Goal: Navigation & Orientation: Understand site structure

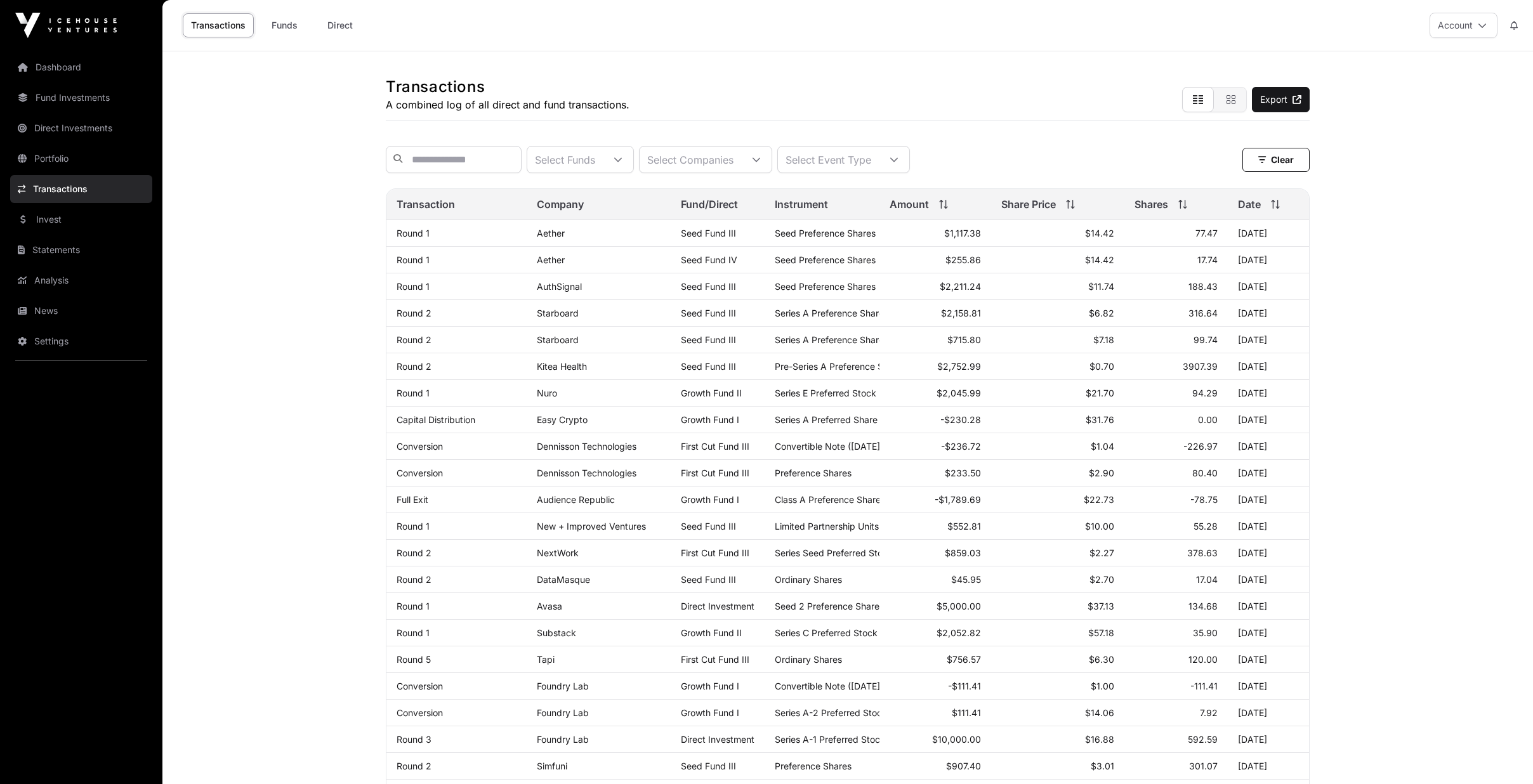
click at [64, 76] on link "Dashboard" at bounding box center [81, 67] width 142 height 28
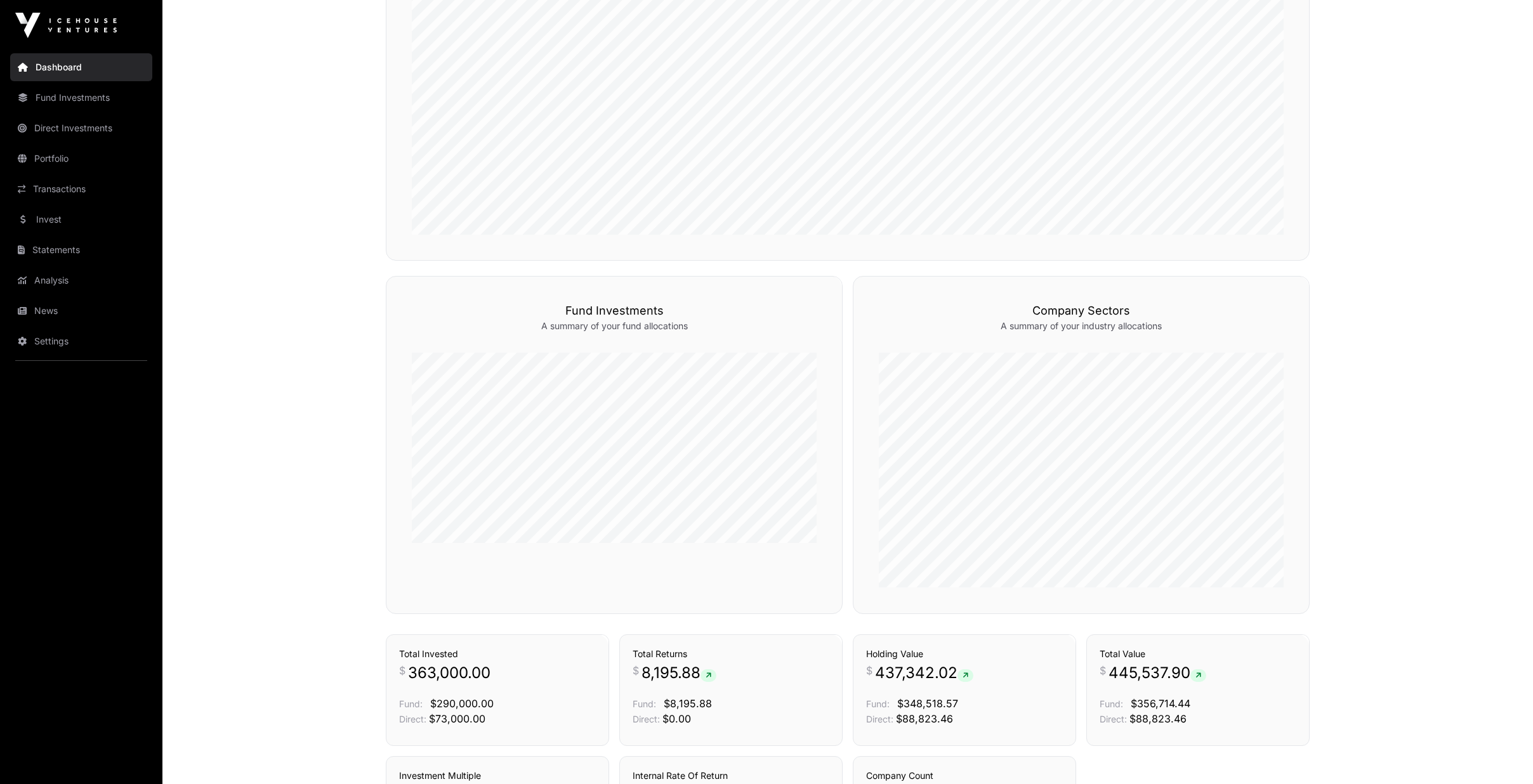
scroll to position [742, 0]
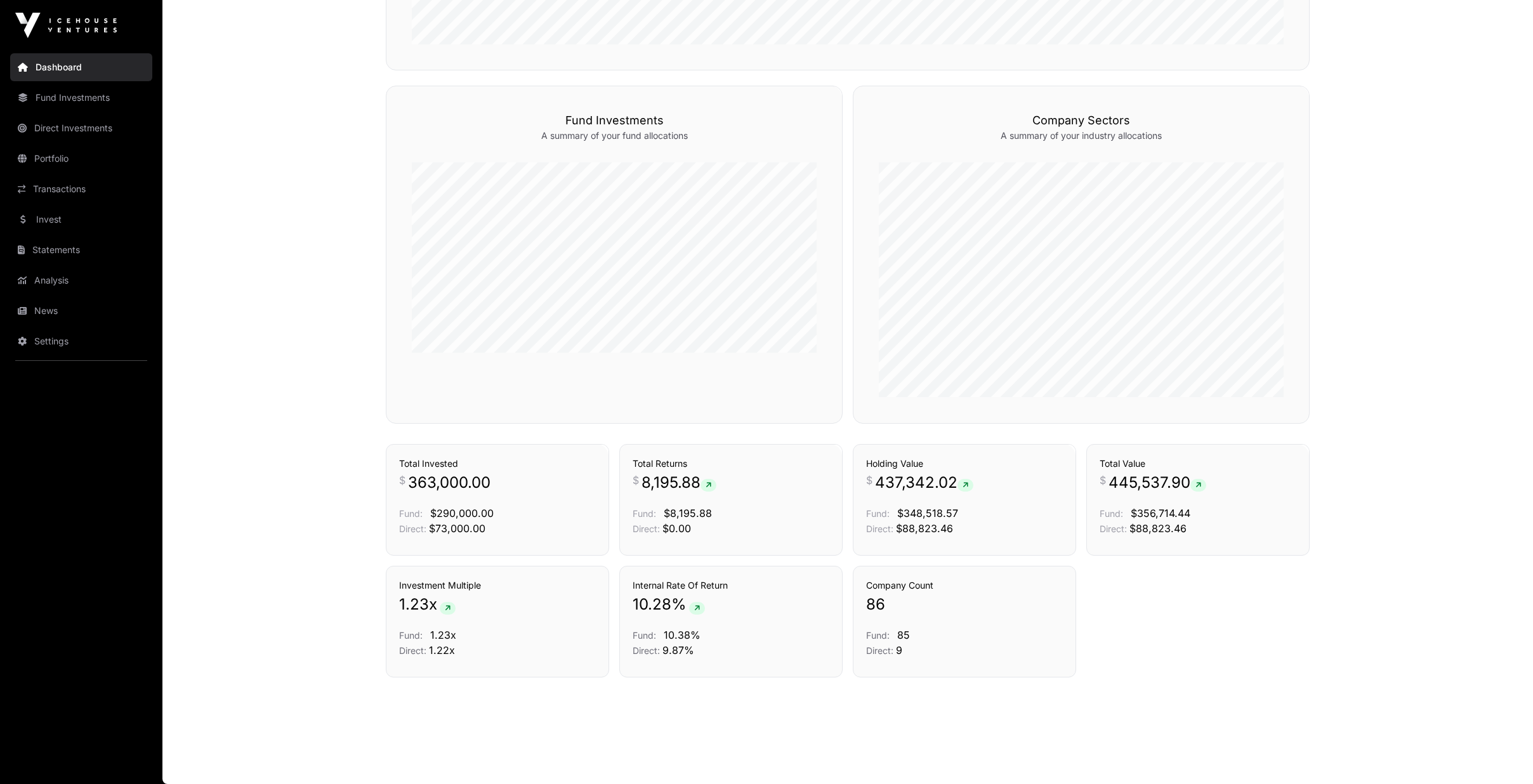
click at [64, 313] on link "News" at bounding box center [81, 310] width 142 height 28
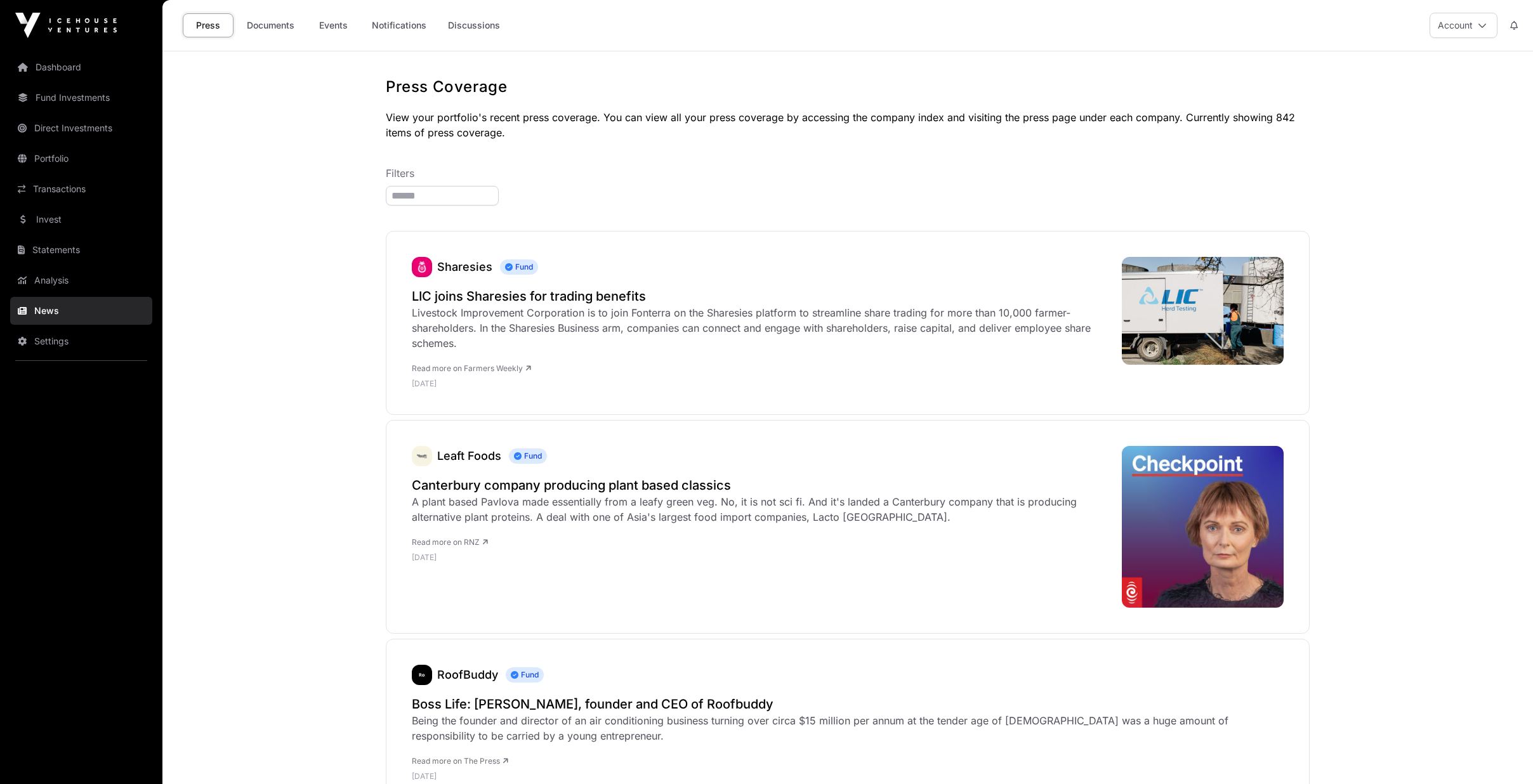
click at [403, 26] on link "Notifications" at bounding box center [399, 25] width 71 height 24
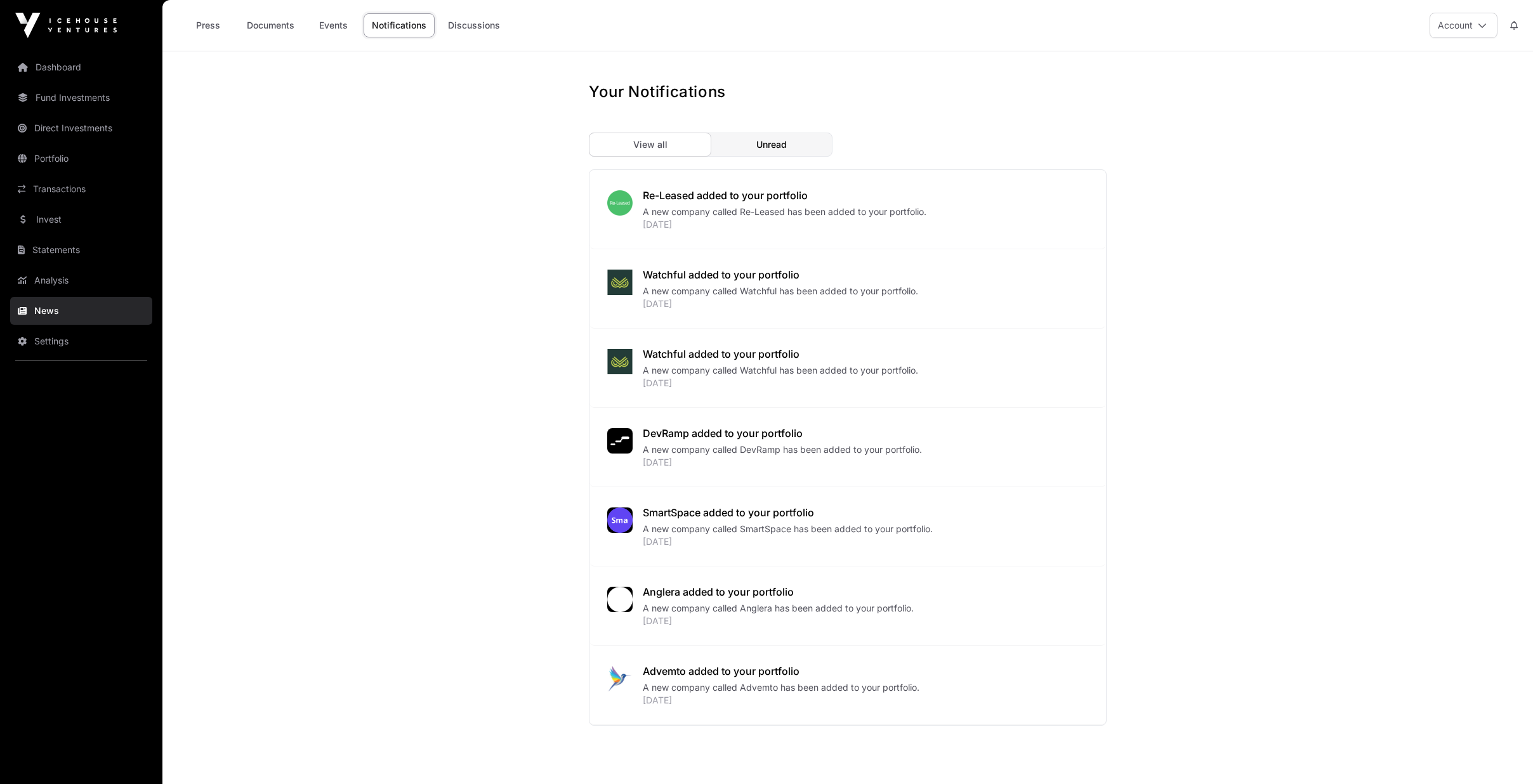
click at [339, 20] on link "Events" at bounding box center [333, 25] width 51 height 24
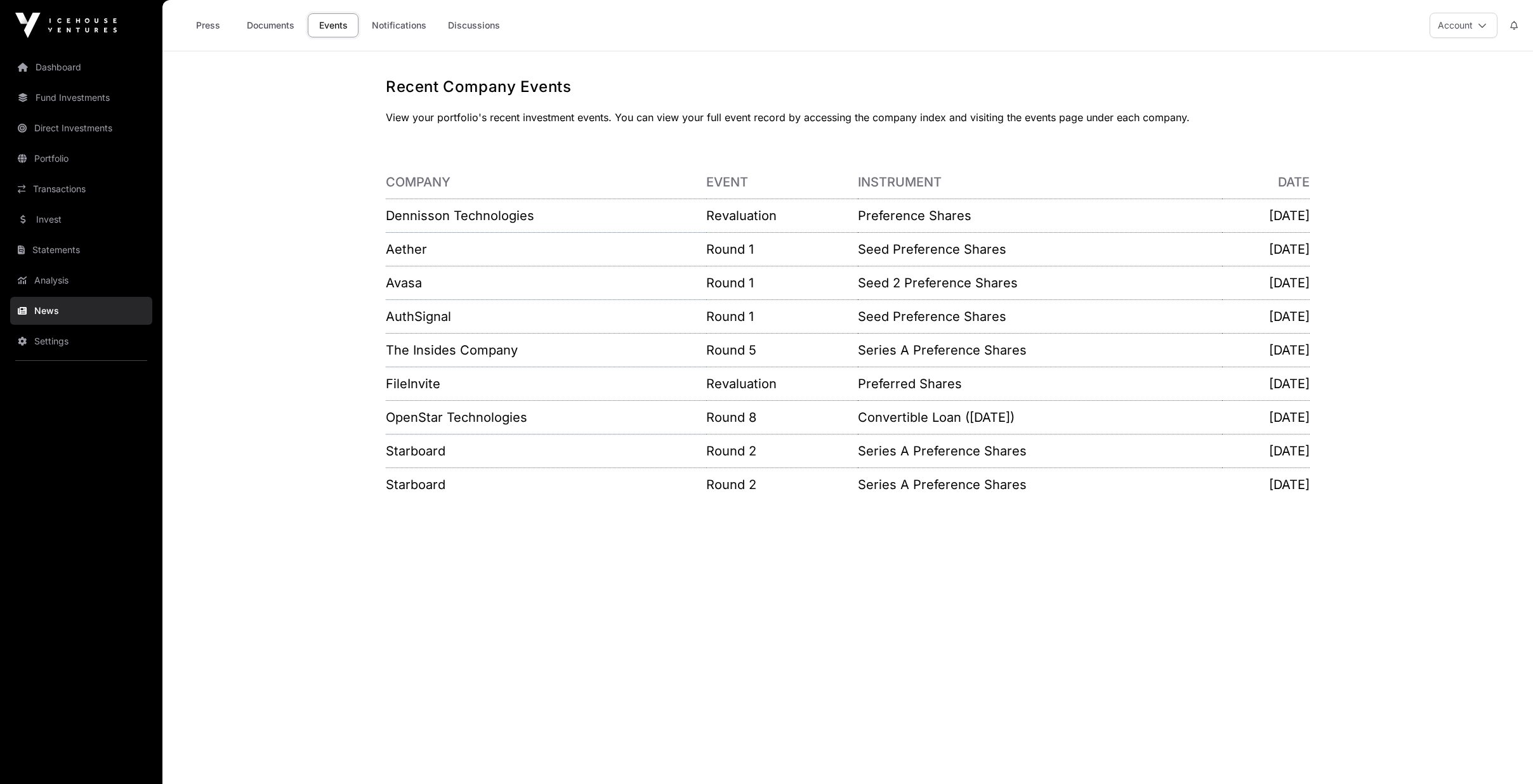
click at [477, 28] on link "Discussions" at bounding box center [474, 25] width 69 height 24
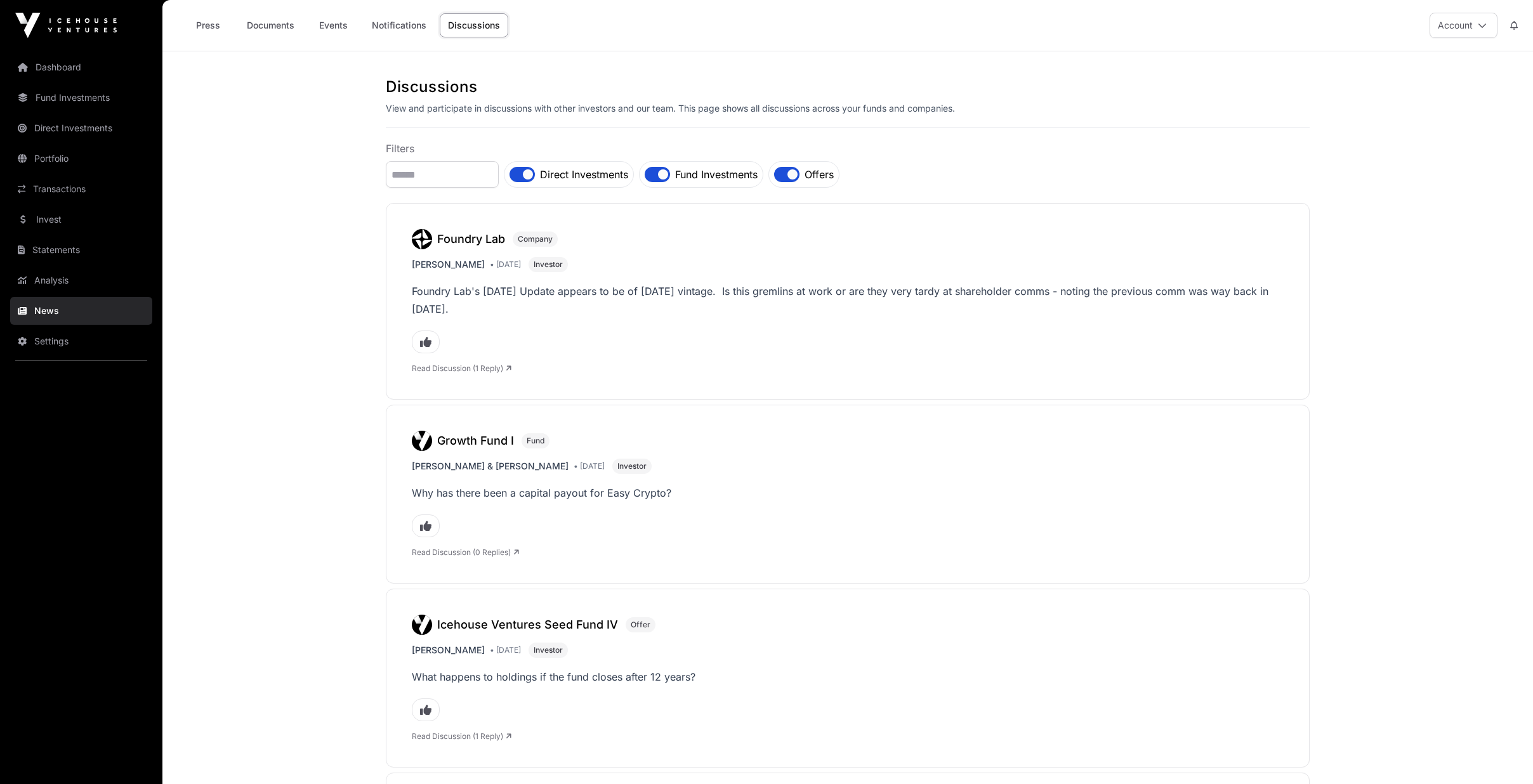
click at [56, 266] on link "Analysis" at bounding box center [81, 280] width 142 height 28
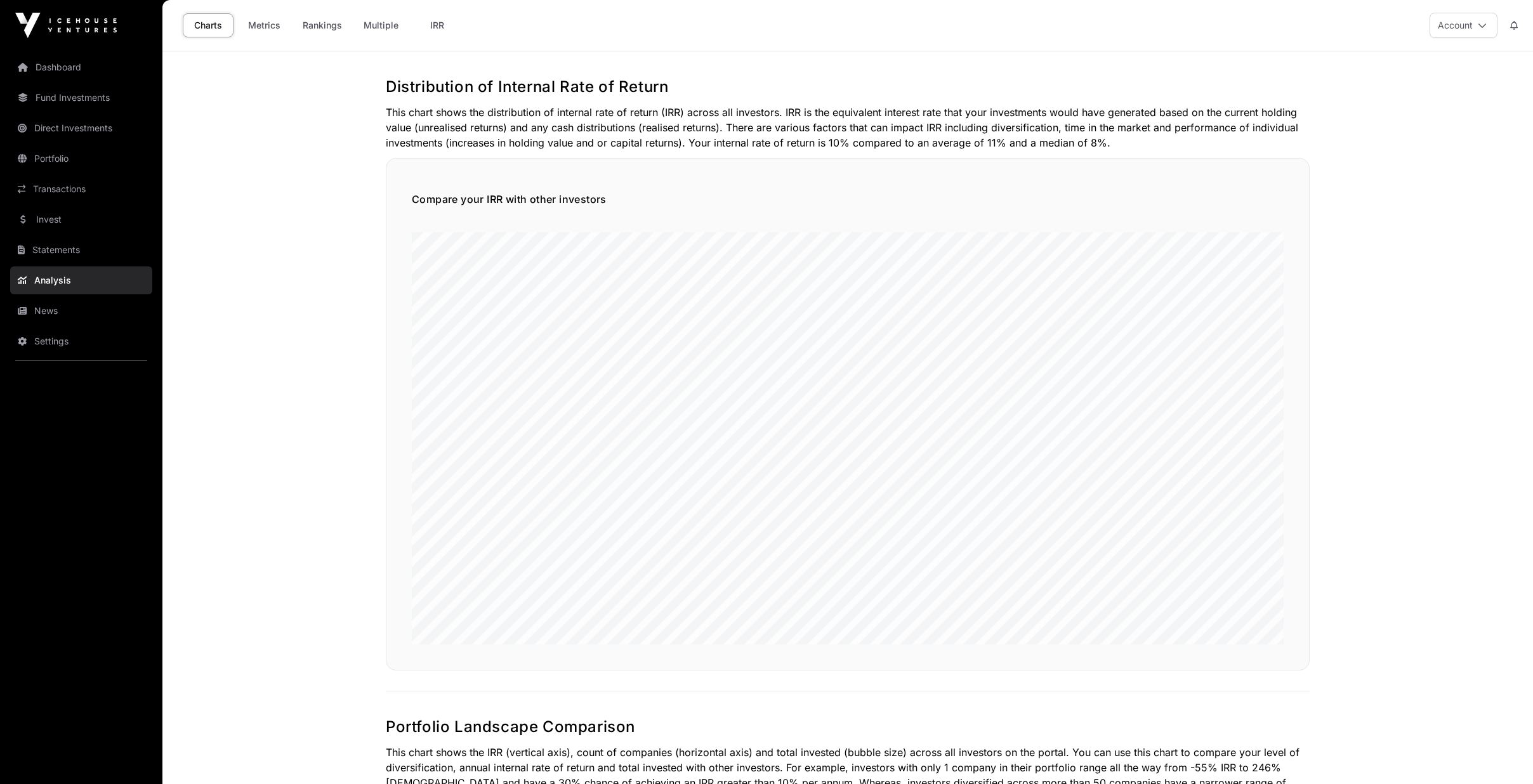
click at [67, 310] on link "News" at bounding box center [81, 310] width 142 height 28
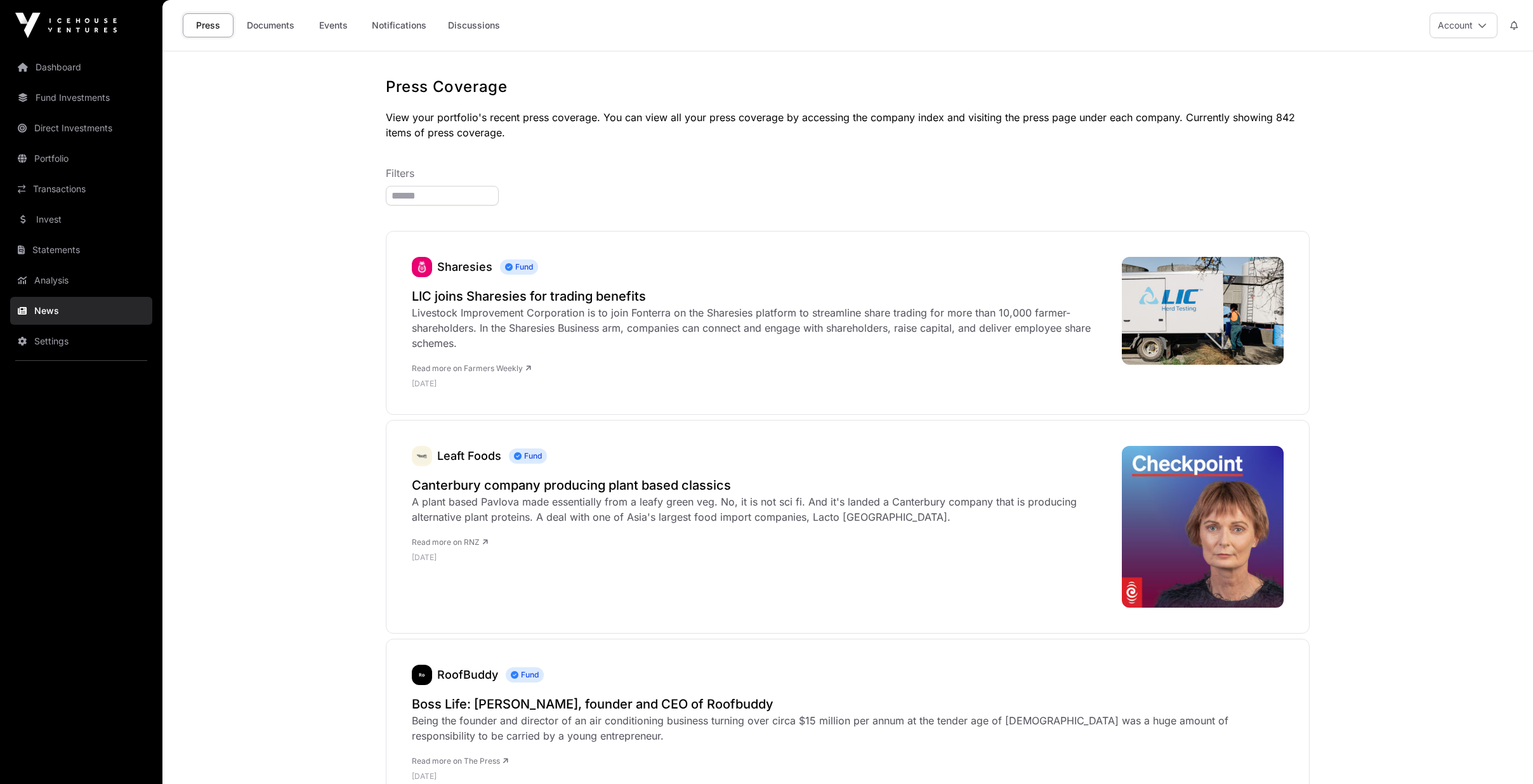
click at [336, 21] on link "Events" at bounding box center [333, 25] width 51 height 24
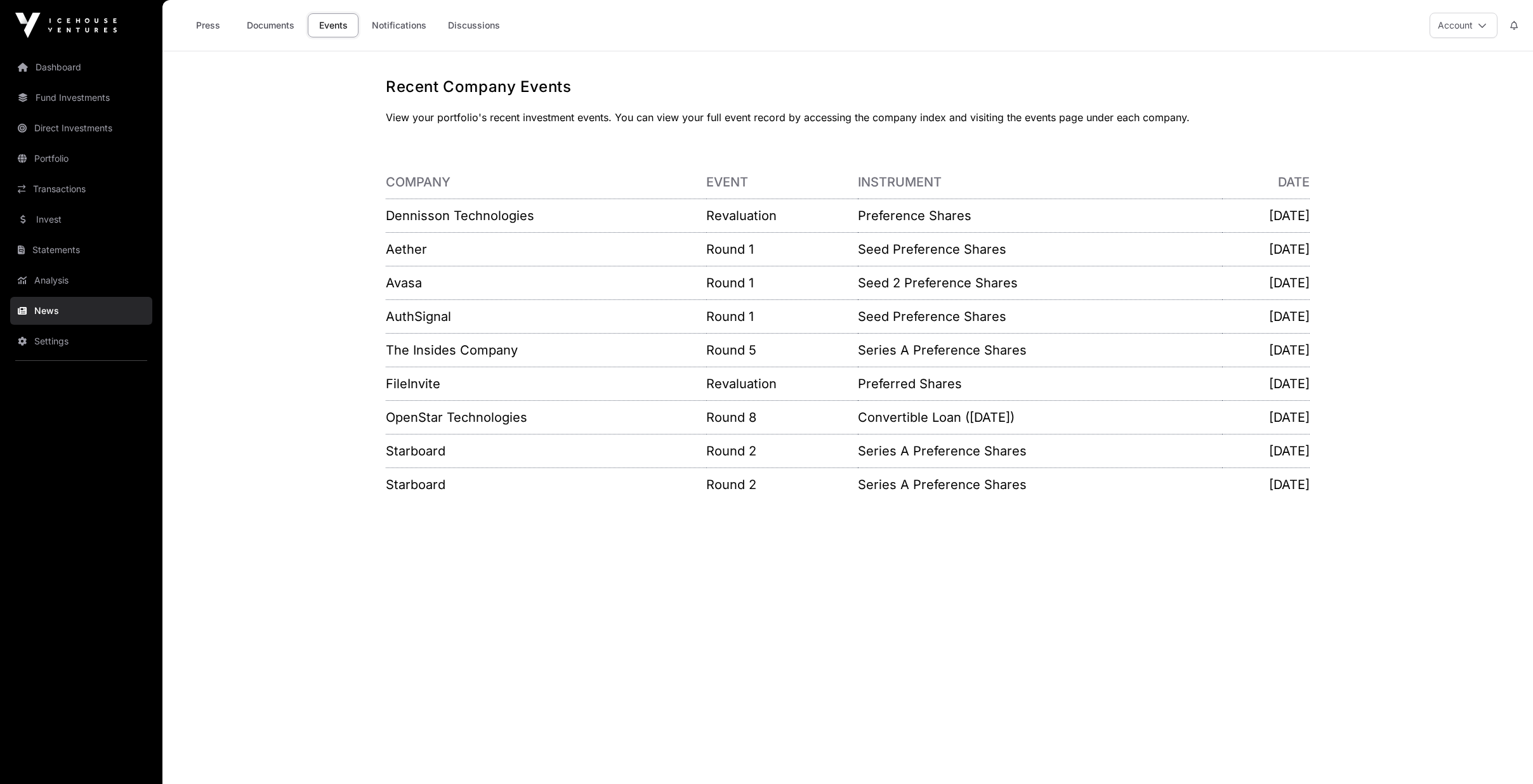
click at [60, 183] on link "Transactions" at bounding box center [81, 188] width 142 height 28
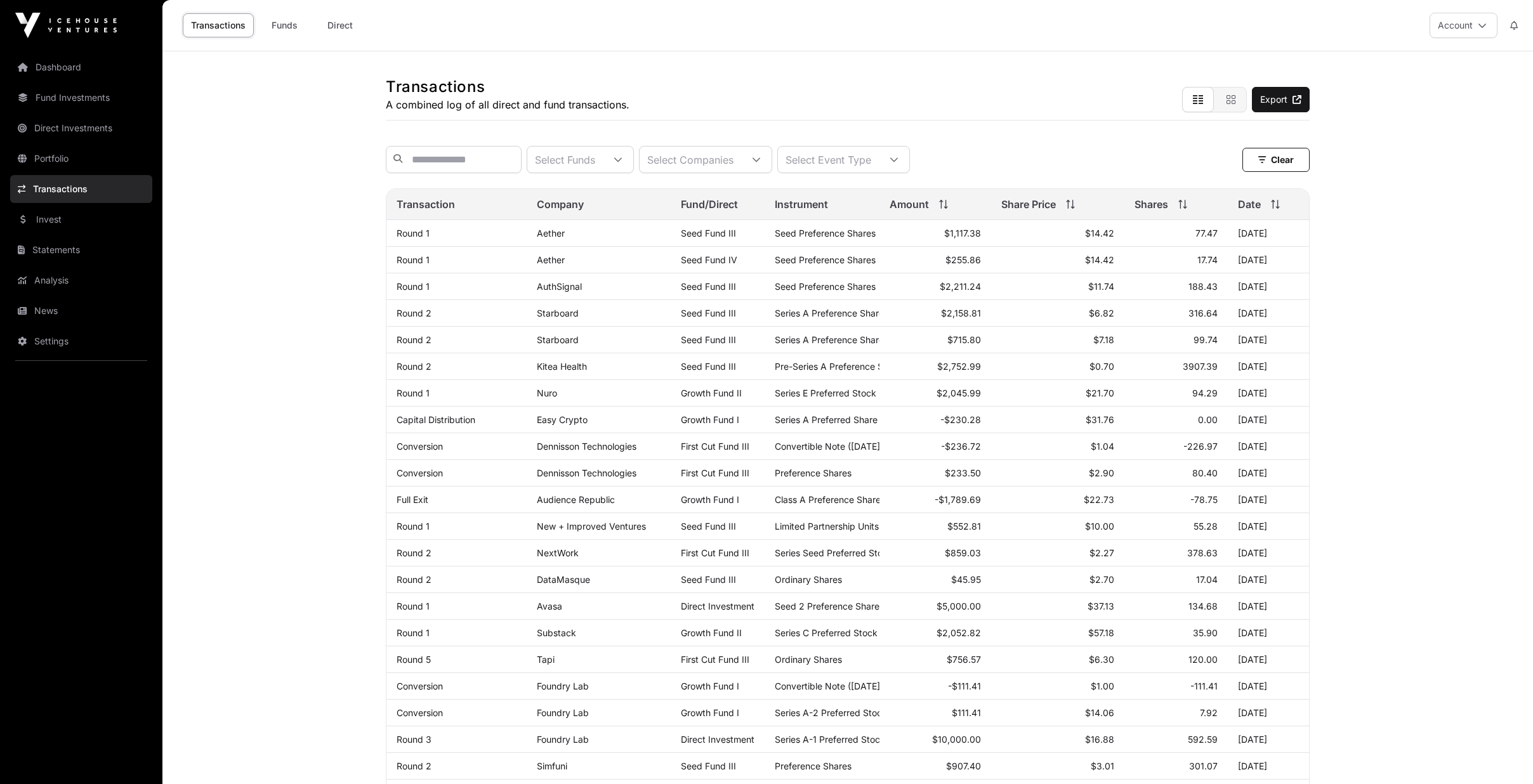
click at [58, 71] on link "Dashboard" at bounding box center [81, 67] width 142 height 28
